Goal: Transaction & Acquisition: Purchase product/service

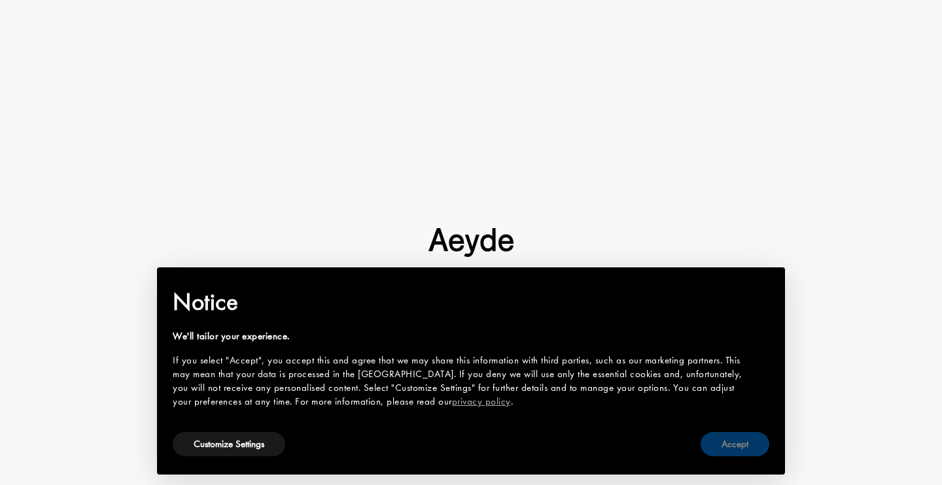
click at [721, 443] on button "Accept" at bounding box center [734, 444] width 69 height 24
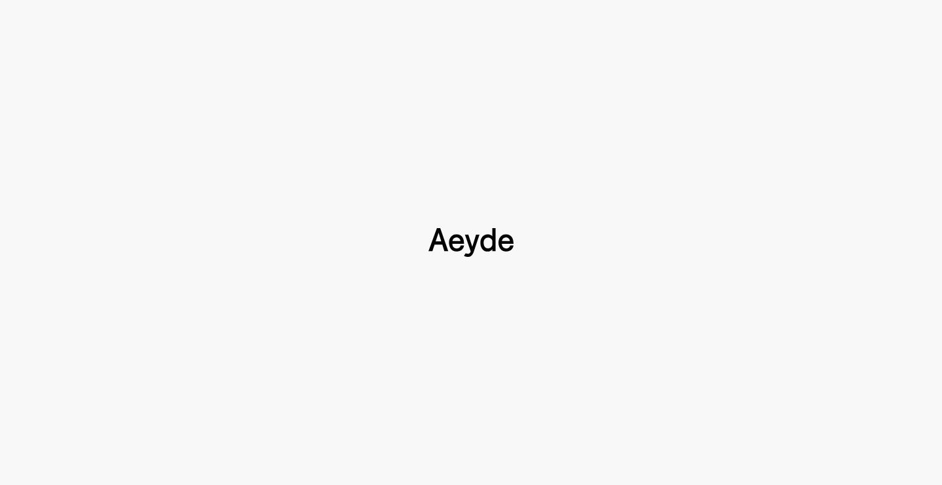
scroll to position [701, 0]
click at [729, 122] on div at bounding box center [471, 242] width 942 height 485
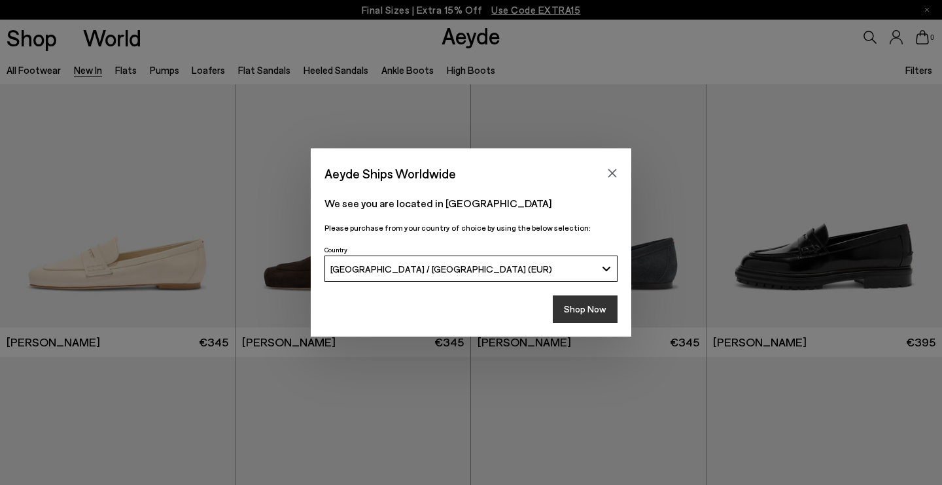
click at [585, 309] on button "Shop Now" at bounding box center [585, 309] width 65 height 27
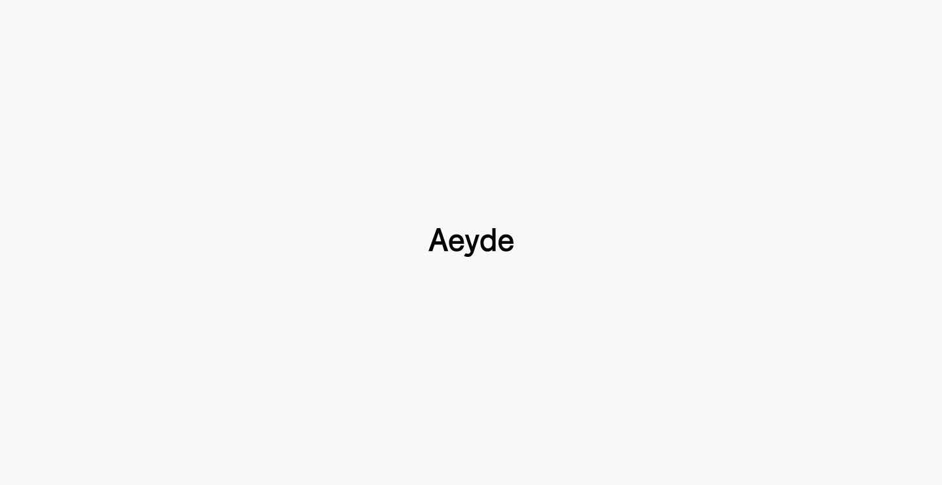
click at [685, 119] on div at bounding box center [471, 242] width 942 height 485
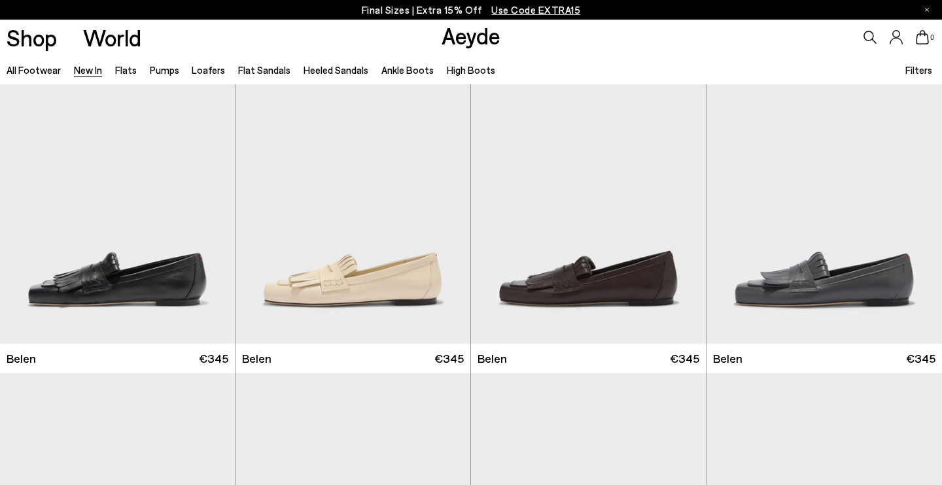
scroll to position [744, 0]
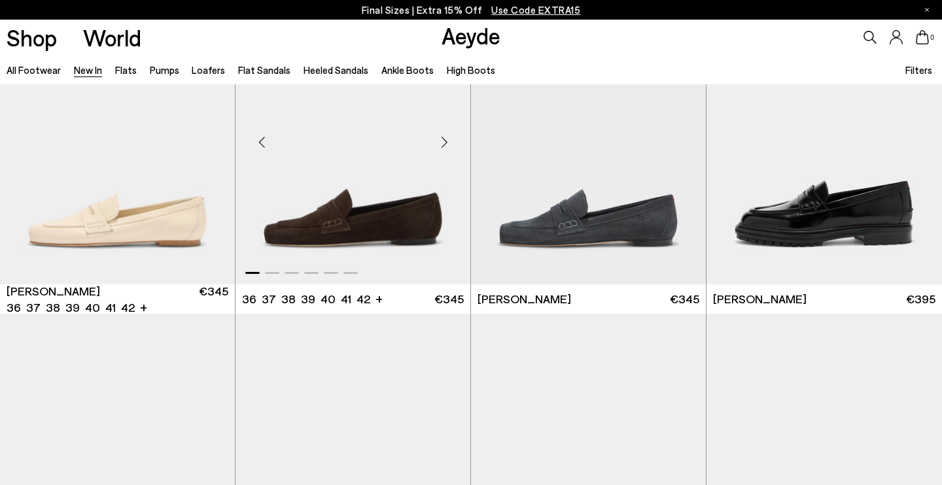
click at [448, 137] on div "Next slide" at bounding box center [443, 142] width 39 height 39
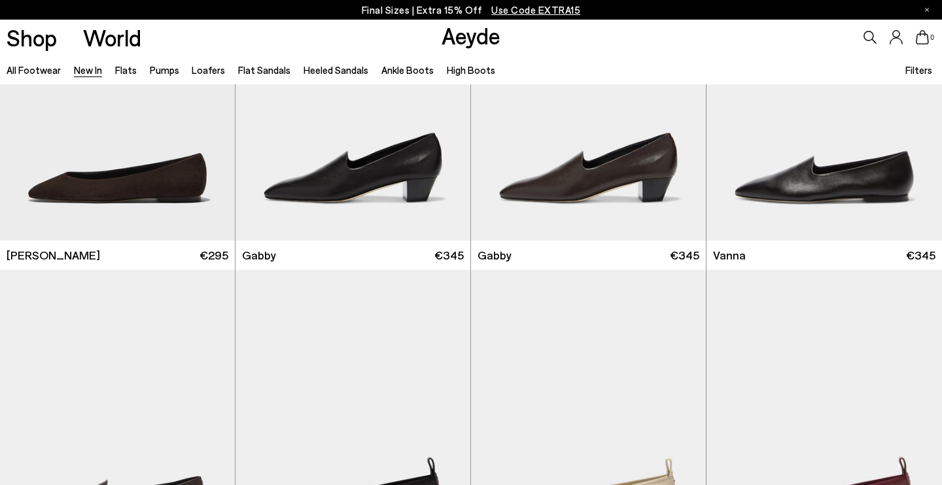
scroll to position [1836, 0]
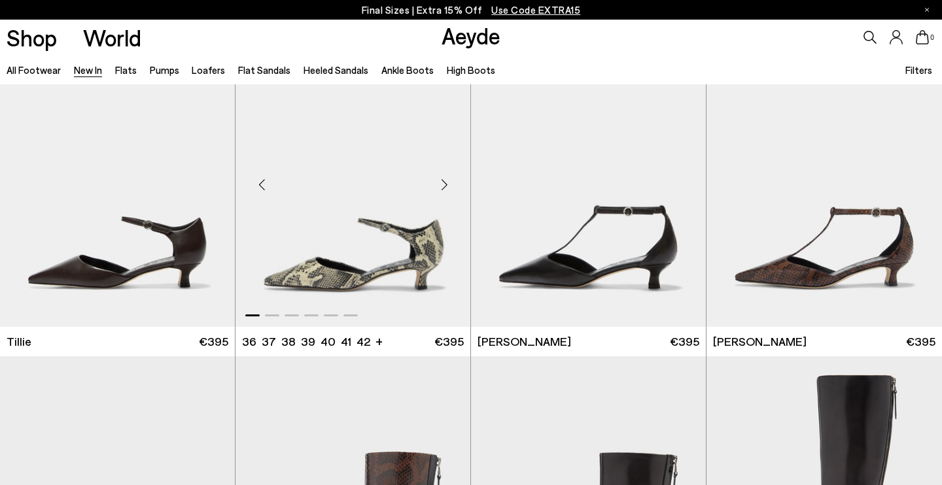
scroll to position [3207, 0]
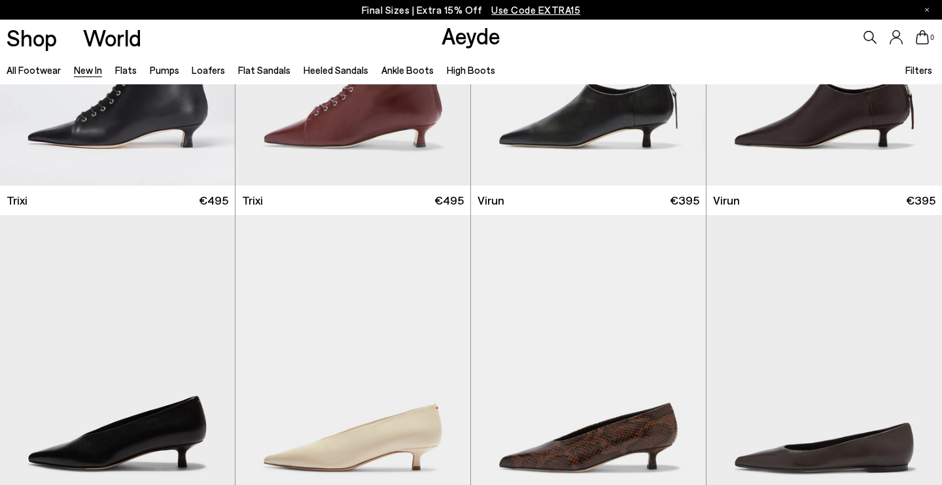
scroll to position [5859, 0]
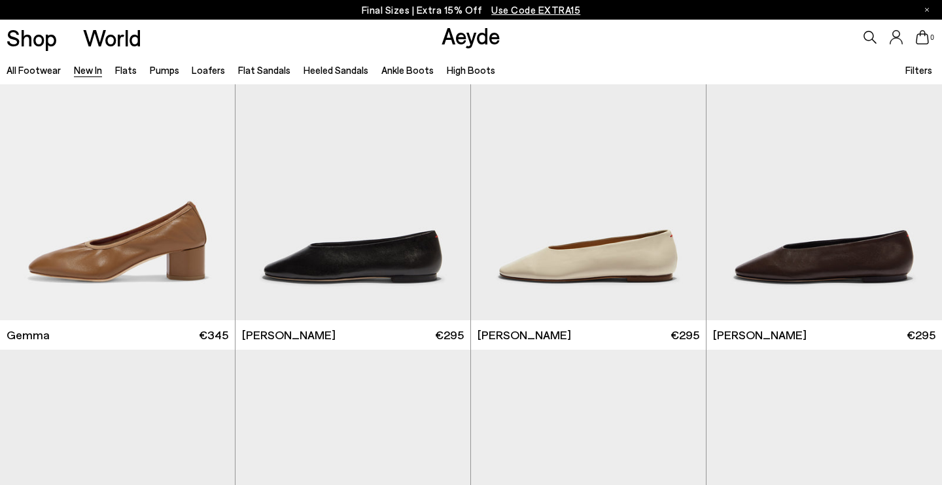
scroll to position [7664, 0]
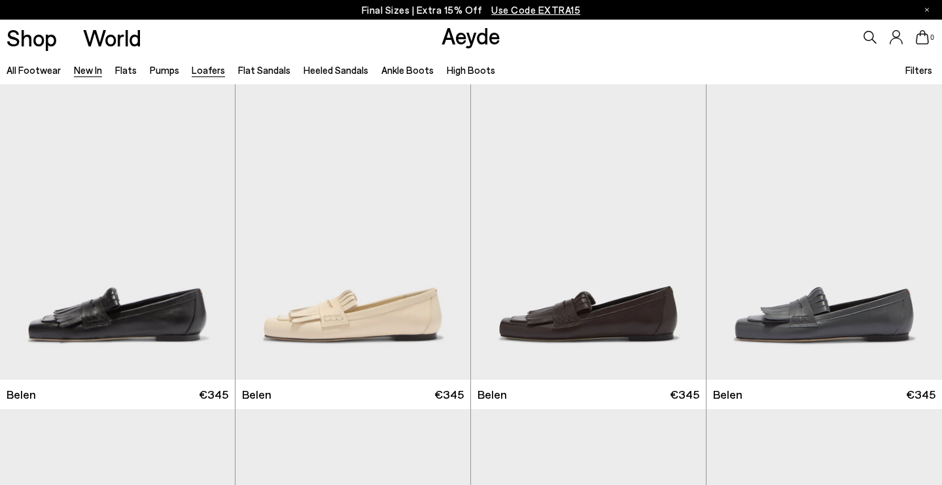
click at [207, 67] on link "Loafers" at bounding box center [208, 70] width 33 height 12
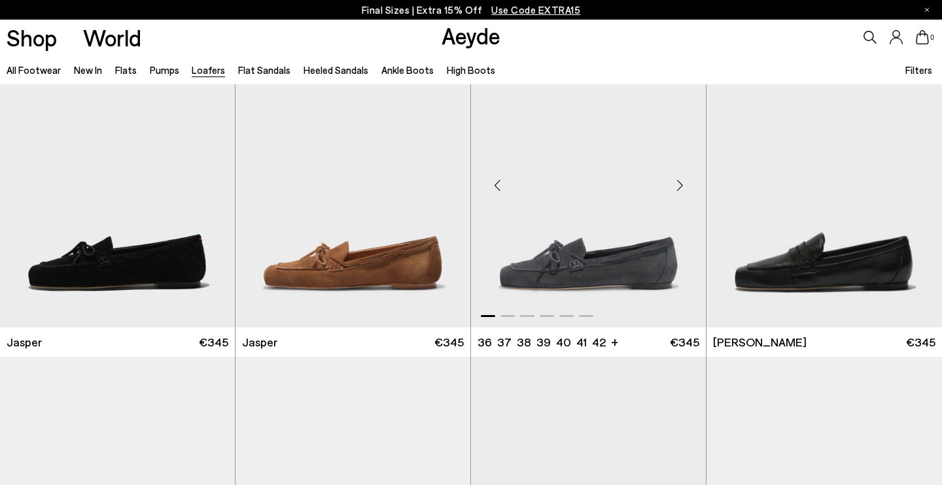
scroll to position [377, 0]
click at [129, 262] on img "1 / 6" at bounding box center [117, 180] width 235 height 295
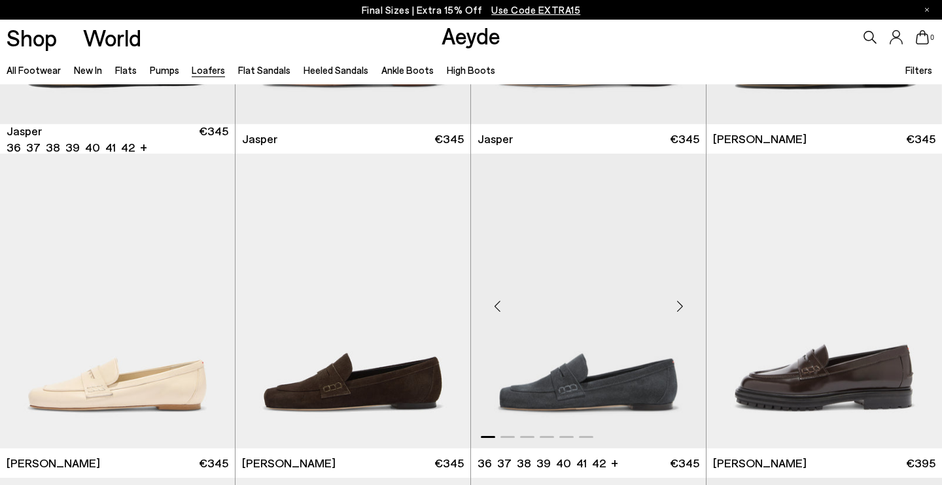
scroll to position [581, 0]
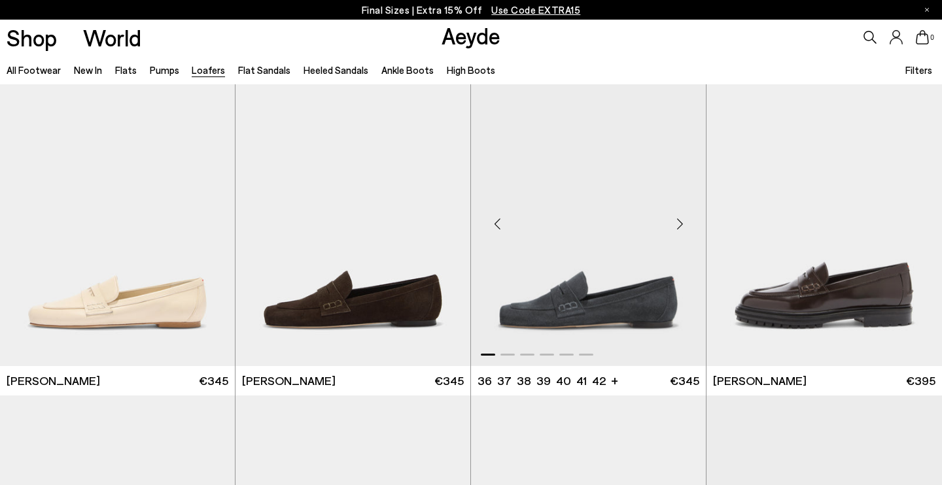
scroll to position [665, 0]
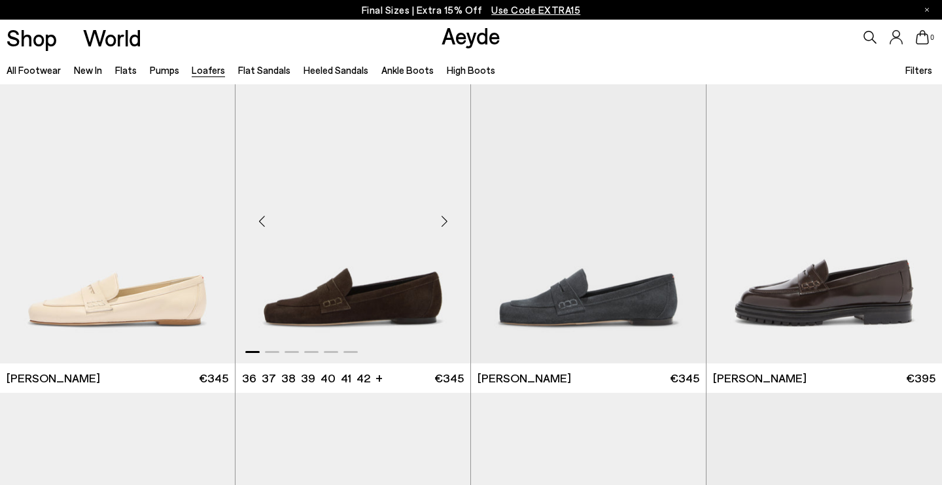
click at [362, 317] on img "1 / 6" at bounding box center [352, 216] width 235 height 295
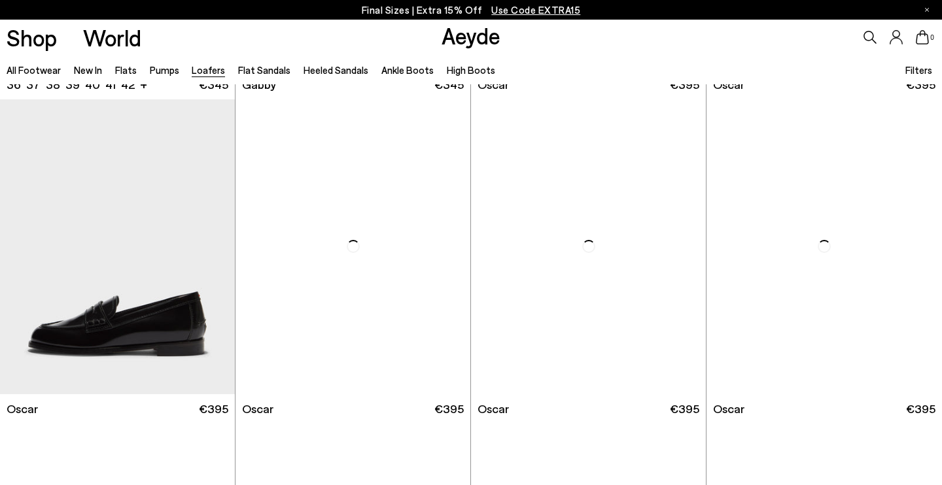
scroll to position [1936, 0]
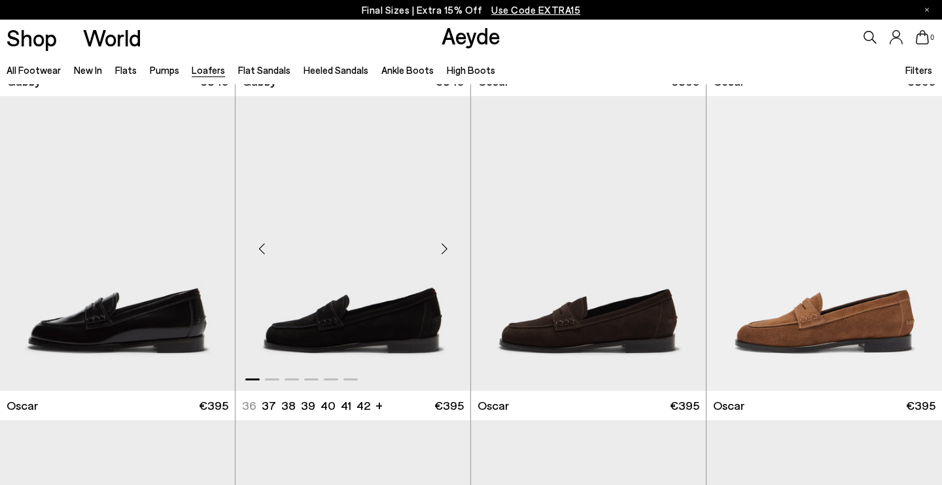
click at [343, 335] on img "1 / 6" at bounding box center [352, 243] width 235 height 295
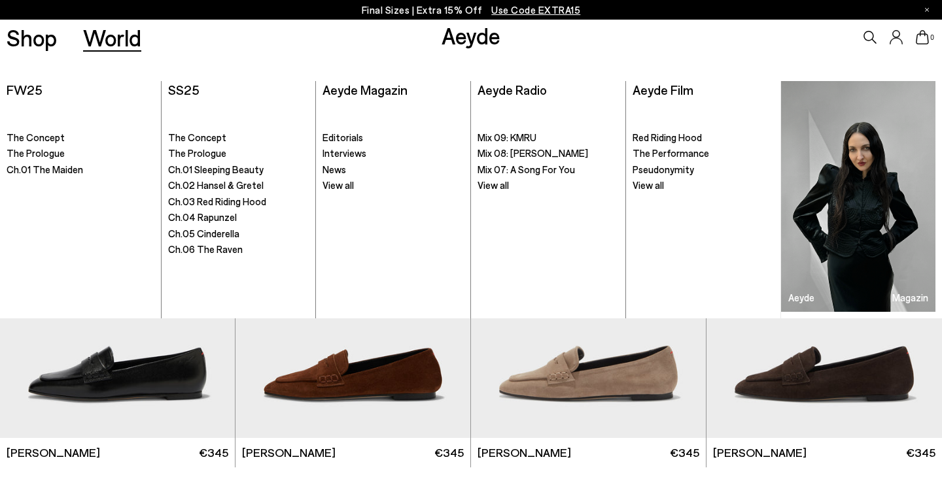
scroll to position [2214, 0]
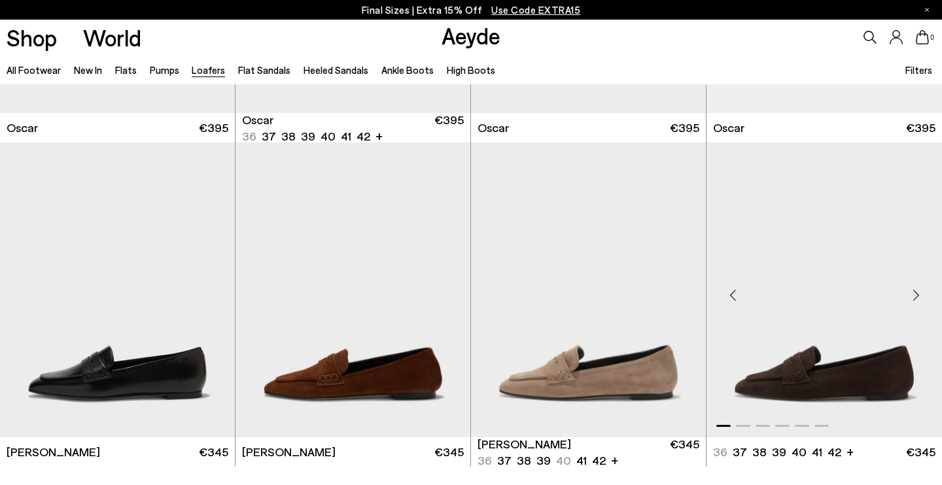
click at [818, 373] on img "1 / 6" at bounding box center [823, 290] width 235 height 295
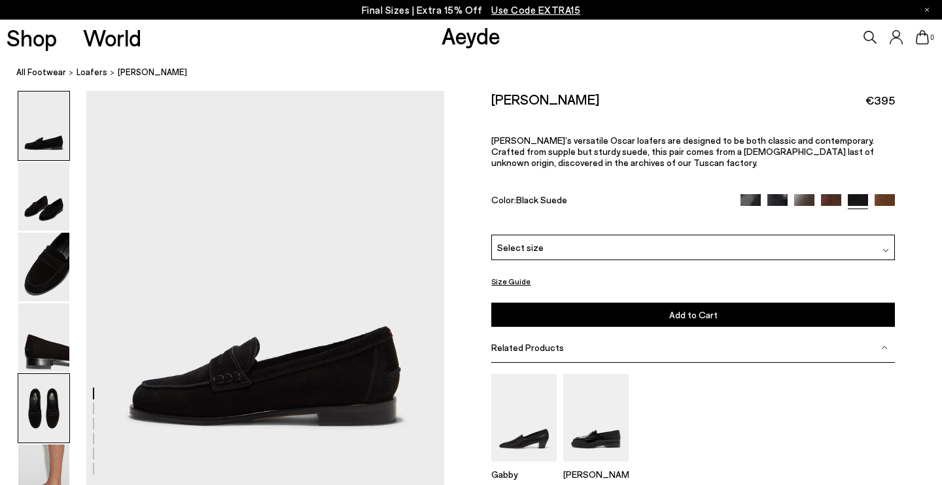
click at [43, 413] on img at bounding box center [43, 408] width 51 height 69
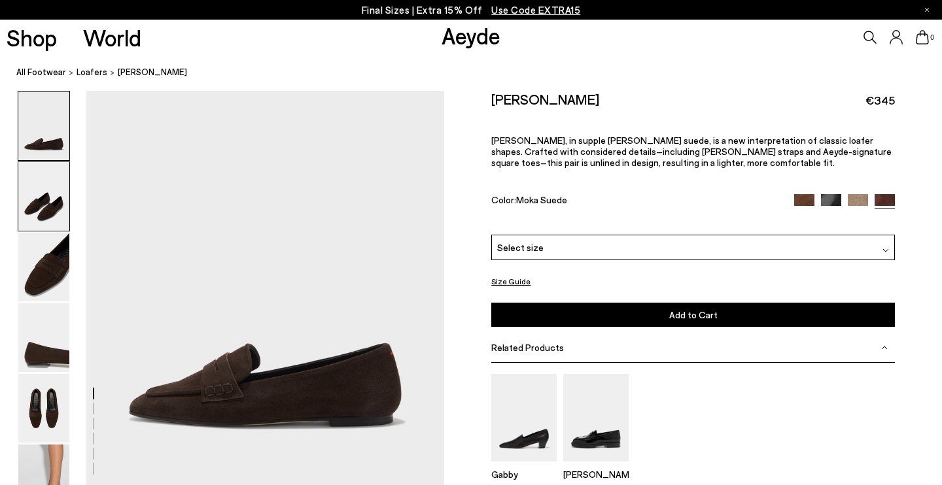
click at [43, 200] on img at bounding box center [43, 196] width 51 height 69
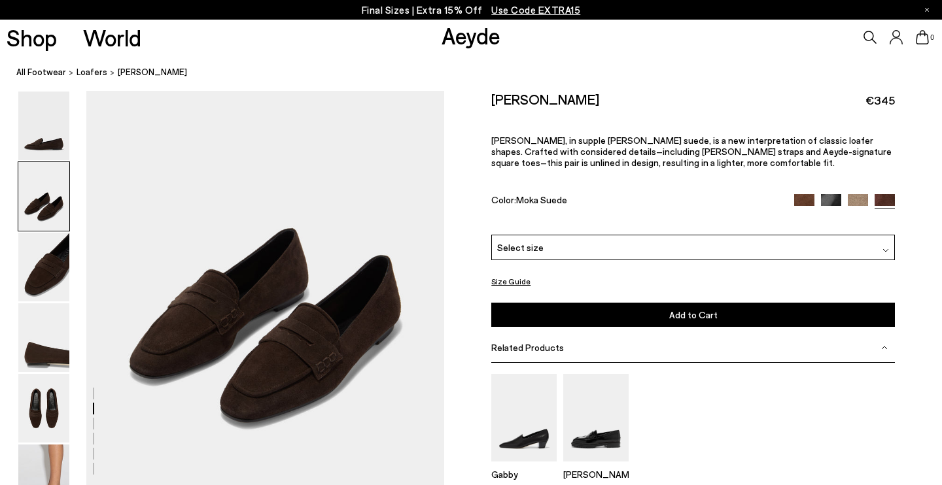
scroll to position [472, 0]
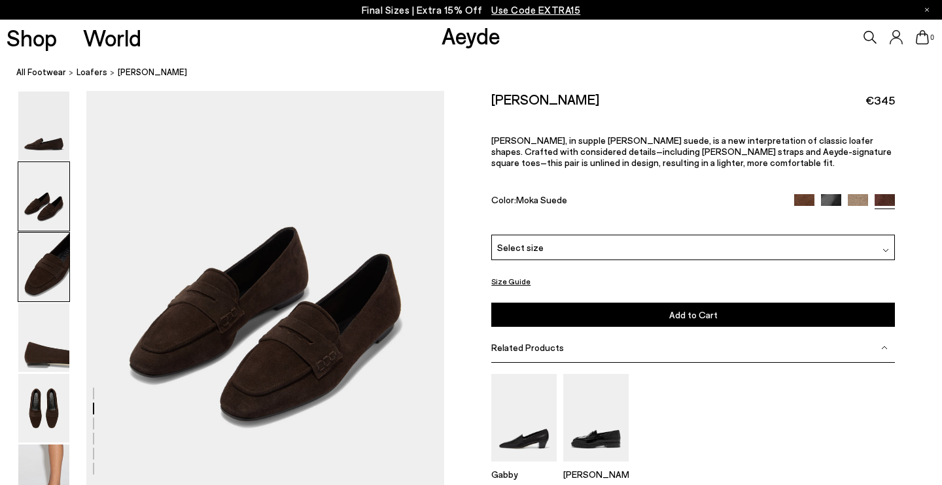
click at [41, 273] on img at bounding box center [43, 267] width 51 height 69
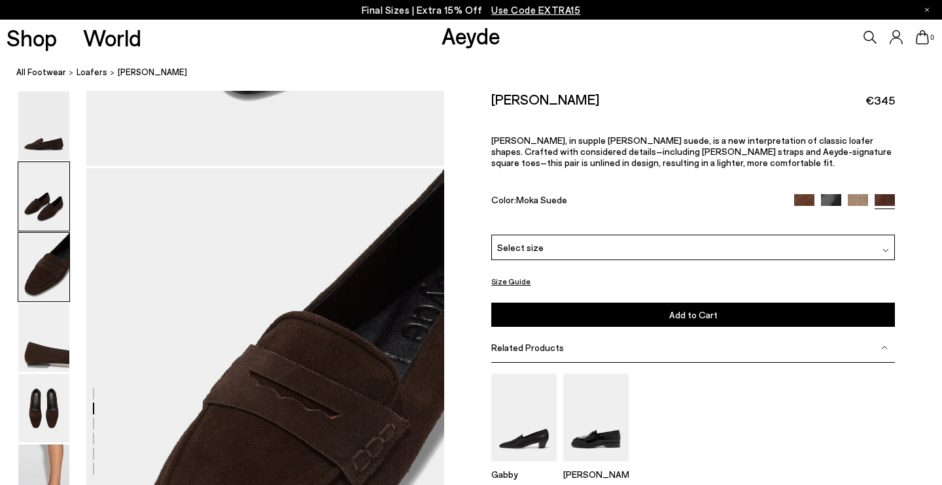
scroll to position [876, 0]
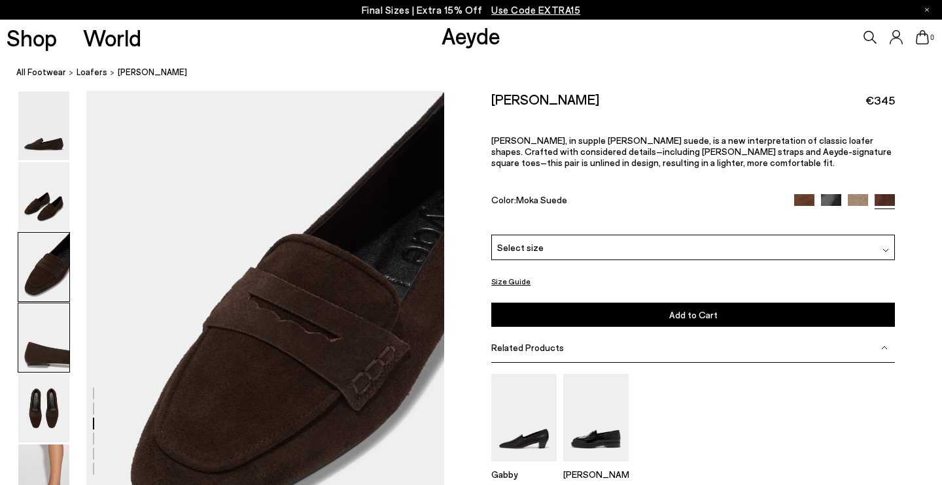
click at [38, 339] on img at bounding box center [43, 337] width 51 height 69
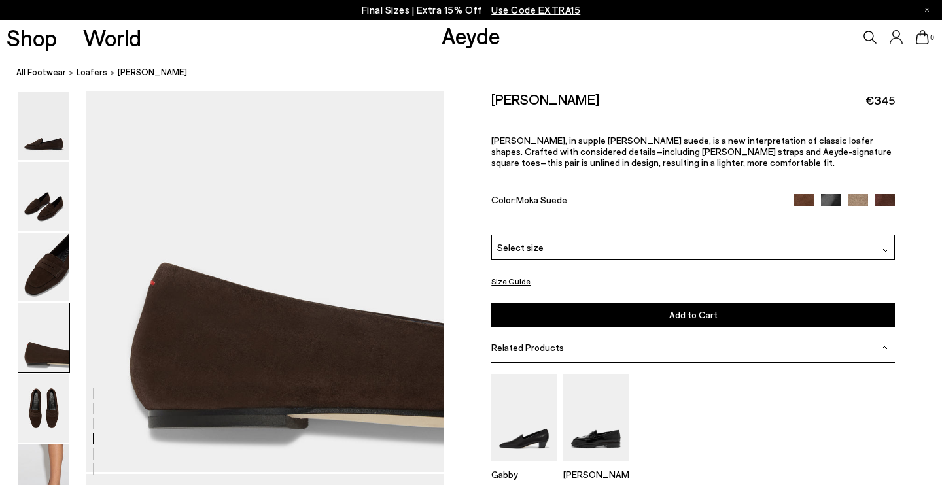
scroll to position [1452, 0]
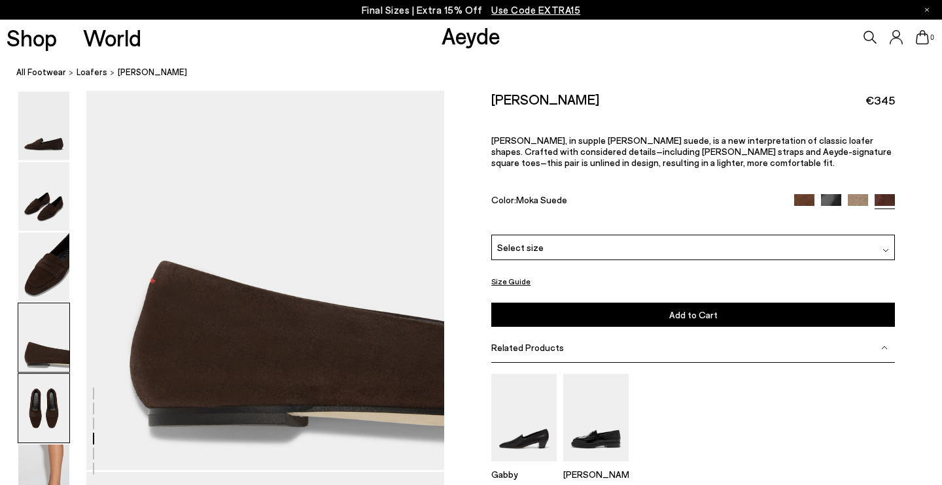
click at [33, 411] on img at bounding box center [43, 408] width 51 height 69
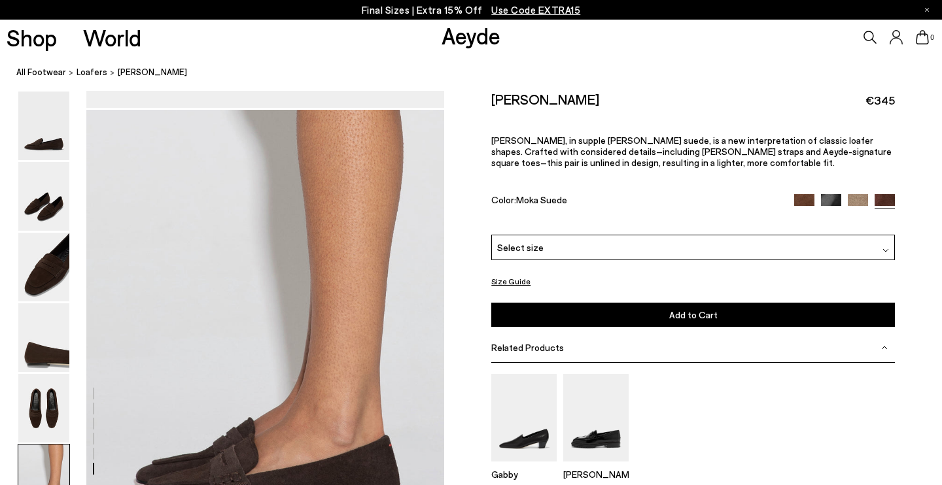
scroll to position [2292, 0]
click at [578, 235] on div "Select size" at bounding box center [692, 248] width 403 height 26
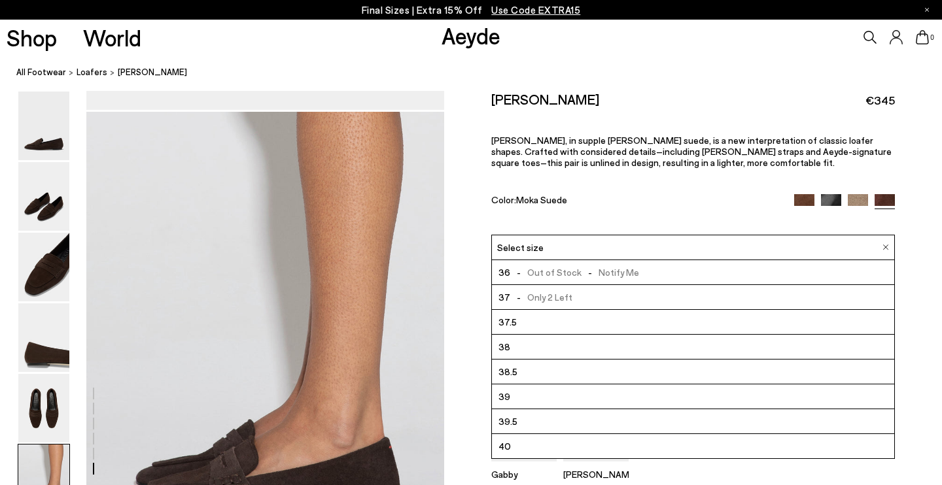
click at [566, 289] on span "- Only 2 Left" at bounding box center [541, 297] width 62 height 16
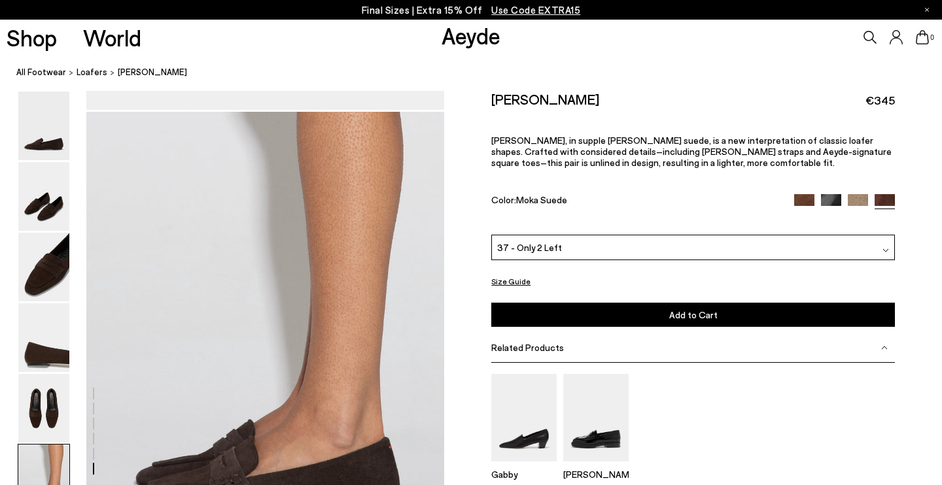
click at [572, 303] on button "Add to Cart Select a Size First" at bounding box center [692, 315] width 403 height 24
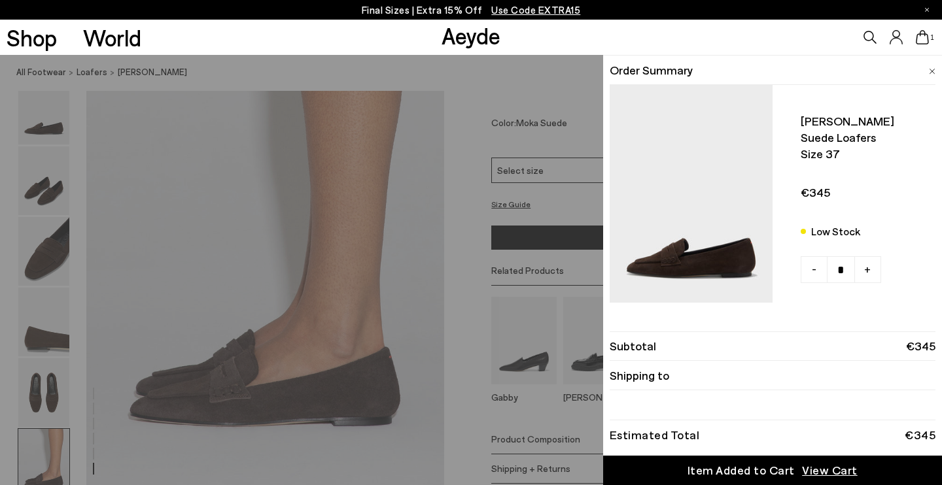
scroll to position [2403, 0]
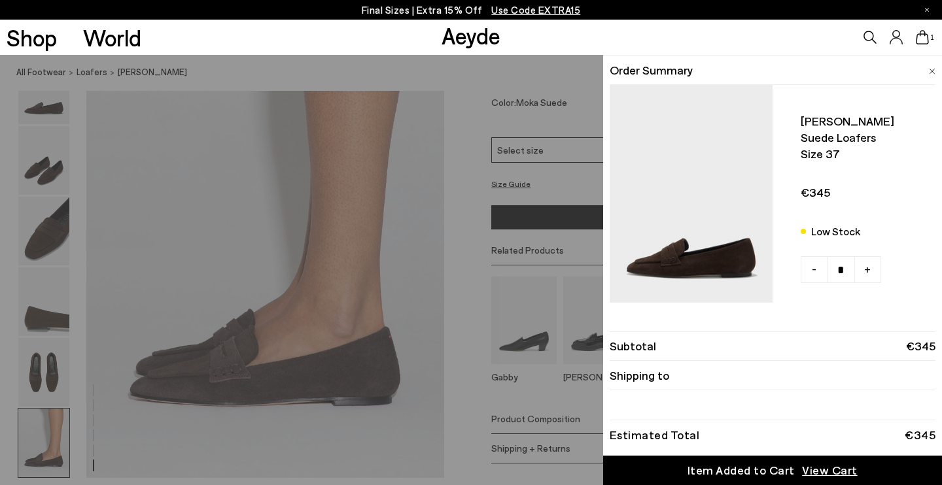
click at [791, 471] on div "Item Added to Cart" at bounding box center [740, 470] width 107 height 16
